Goal: Information Seeking & Learning: Check status

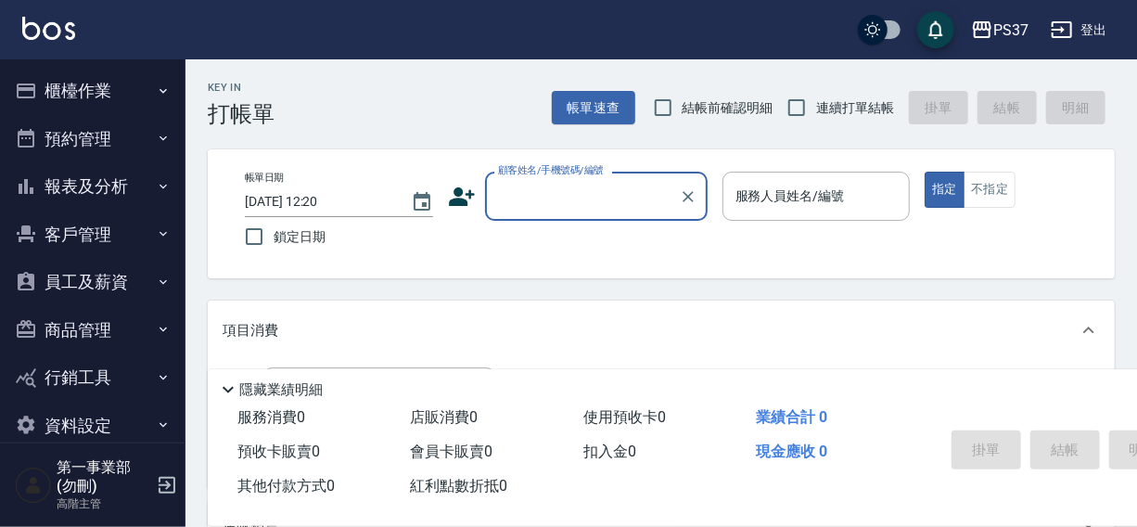
click at [728, 35] on div "PS37 登出" at bounding box center [568, 29] width 1137 height 59
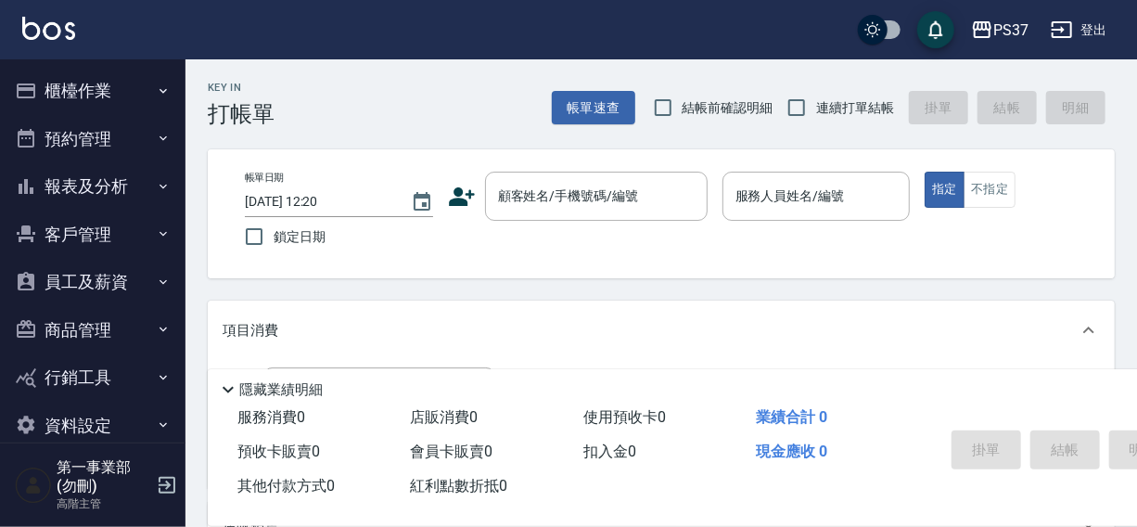
drag, startPoint x: 91, startPoint y: 183, endPoint x: 91, endPoint y: 236, distance: 53.8
click at [92, 214] on ul "櫃檯作業 打帳單 帳單列表 掛單列表 座位開單 營業儀表板 現金收支登錄 高階收支登錄 材料自購登錄 每日結帳 排班表 現場電腦打卡 掃碼打卡 預約管理 預約…" at bounding box center [92, 257] width 171 height 397
click at [731, 27] on div "PS37 登出" at bounding box center [568, 29] width 1137 height 59
click at [730, 27] on div "PS37 登出" at bounding box center [568, 29] width 1137 height 59
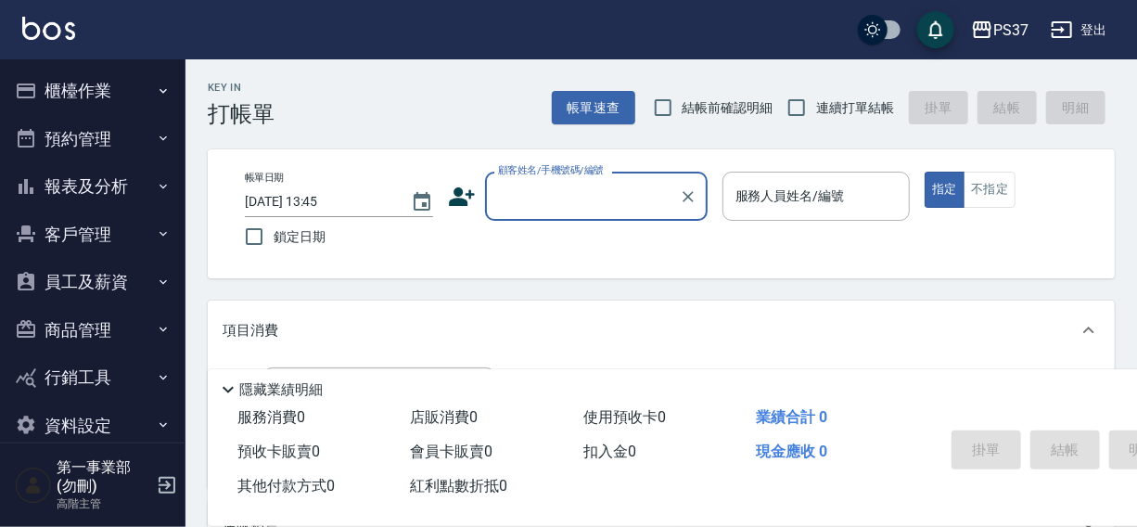
click at [725, 19] on div "PS37 登出" at bounding box center [568, 29] width 1137 height 59
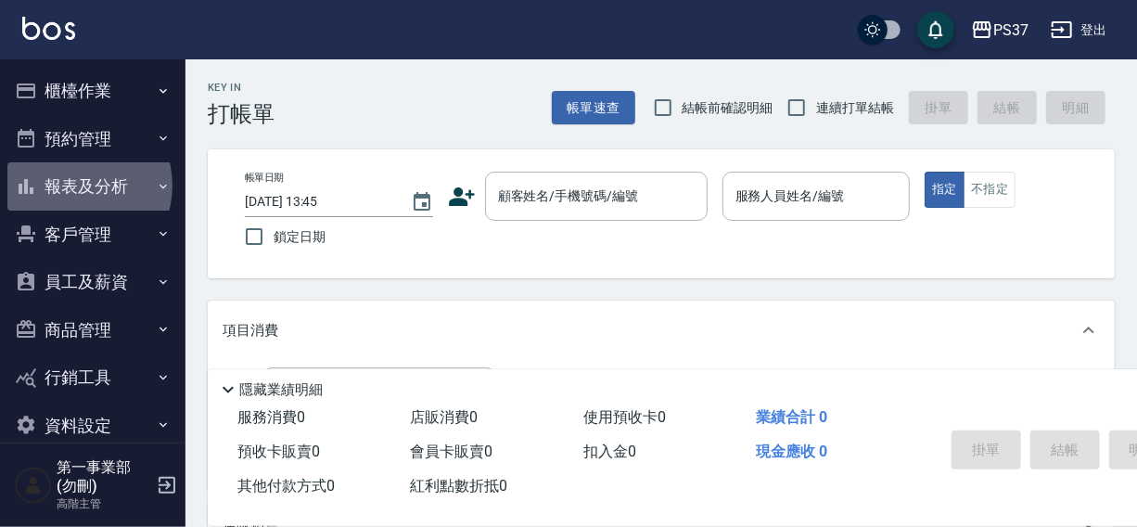
click at [73, 185] on button "報表及分析" at bounding box center [92, 186] width 171 height 48
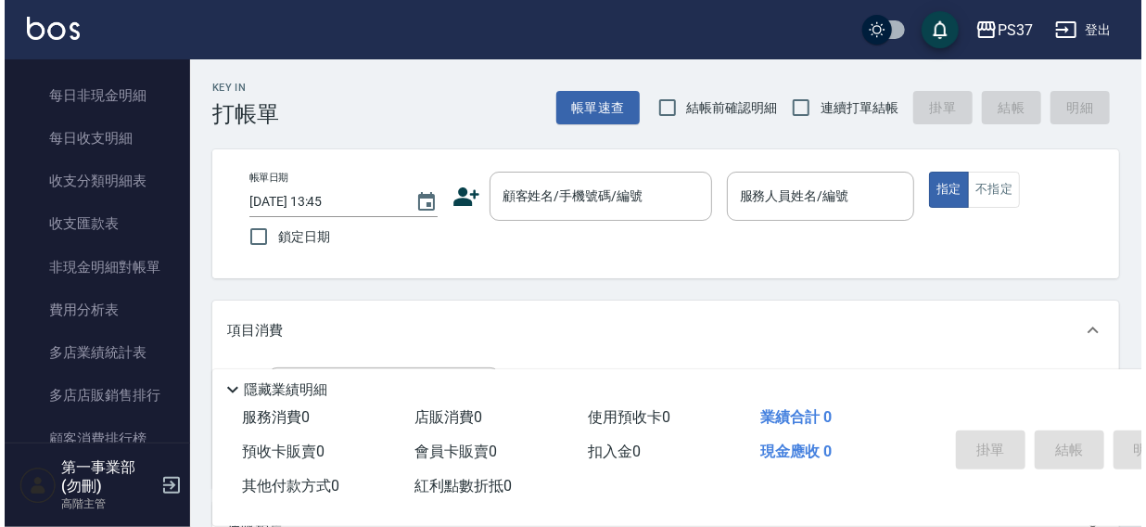
scroll to position [1526, 0]
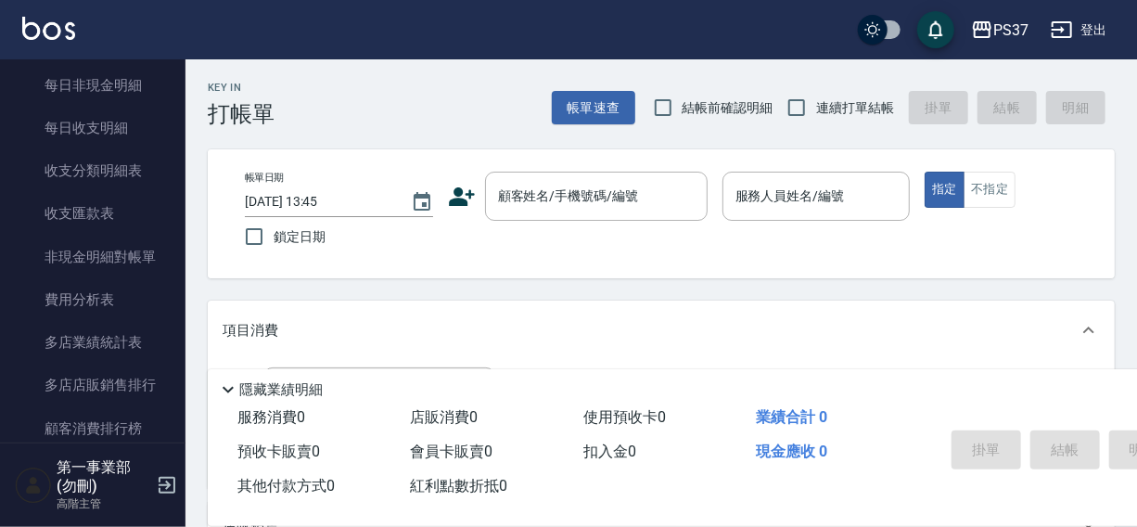
drag, startPoint x: 89, startPoint y: 343, endPoint x: 825, endPoint y: 317, distance: 736.7
click at [90, 344] on link "多店業績統計表" at bounding box center [92, 342] width 171 height 43
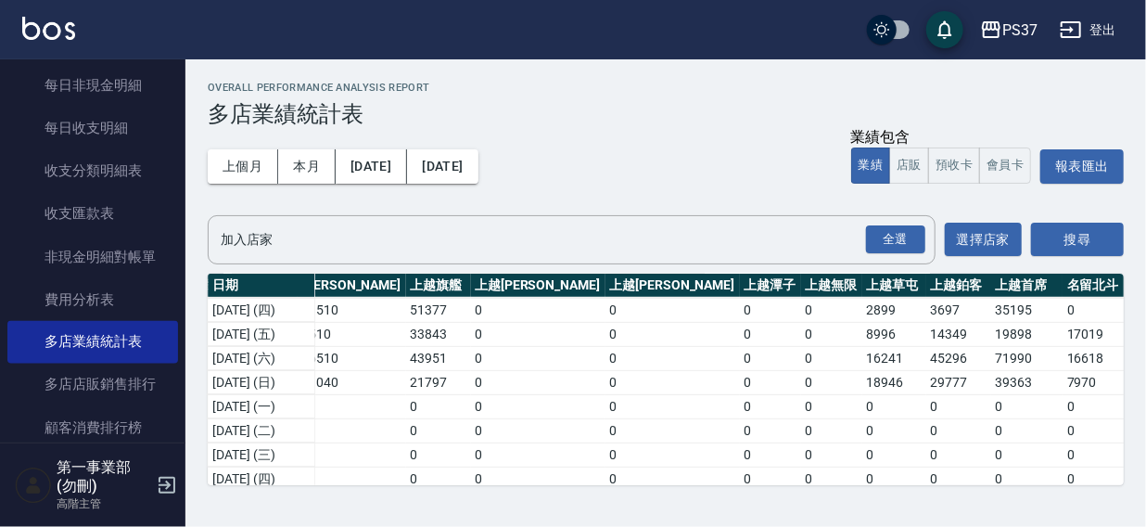
scroll to position [409, 1547]
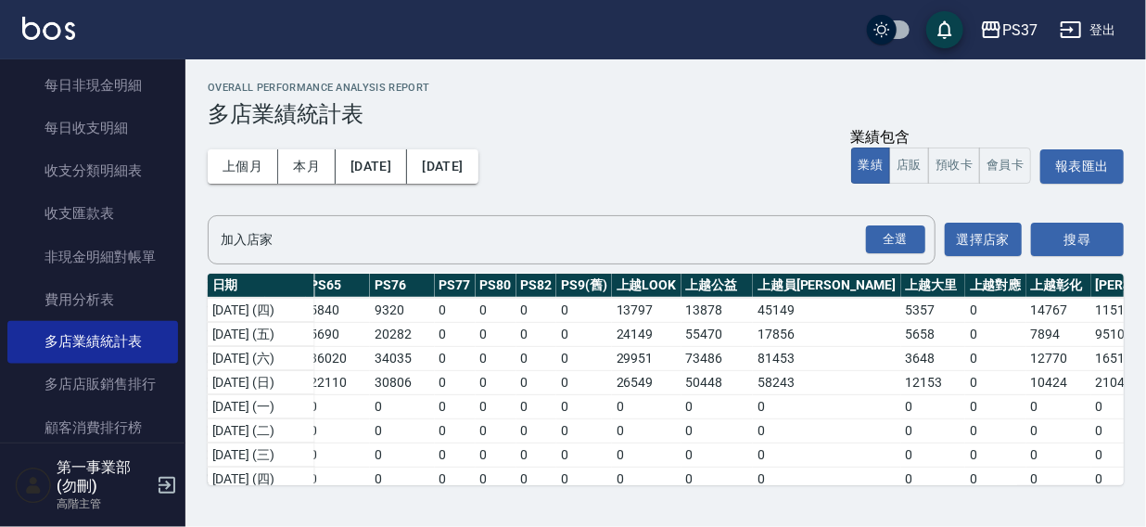
click at [740, 30] on div "PS37 登出" at bounding box center [573, 29] width 1146 height 59
